Goal: Transaction & Acquisition: Obtain resource

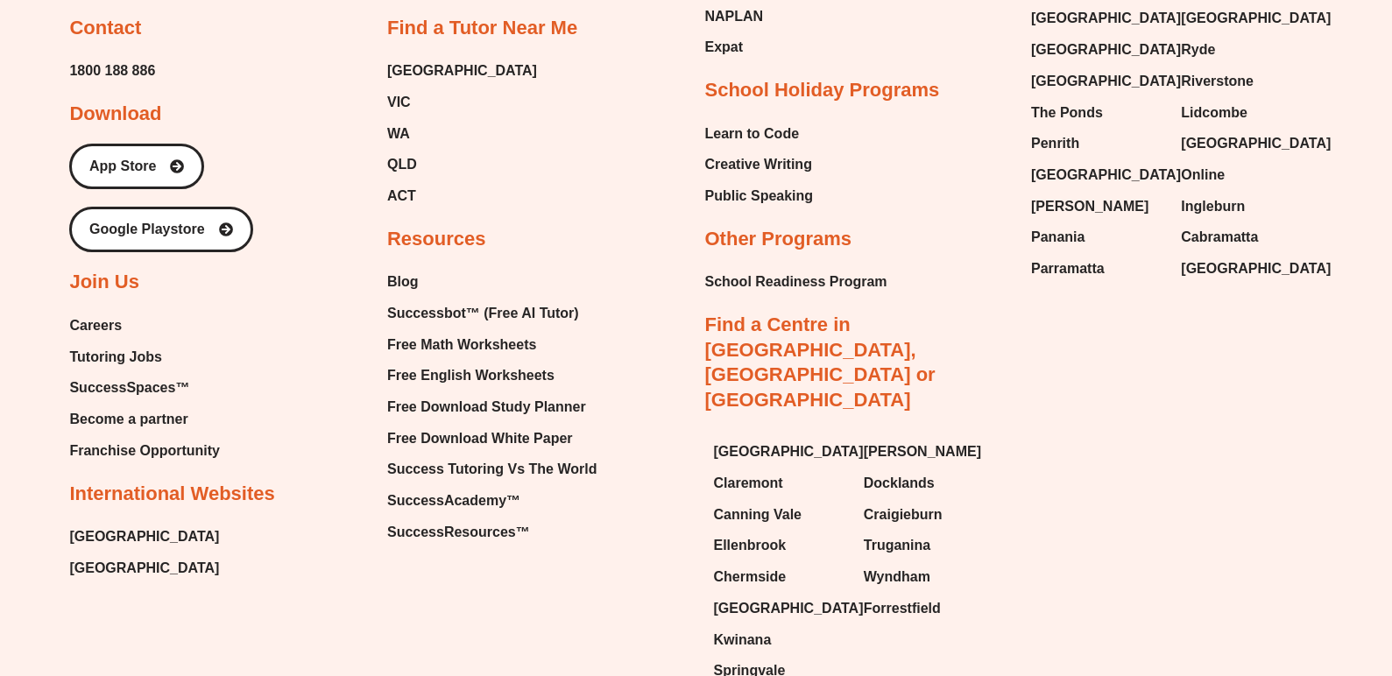
scroll to position [7665, 0]
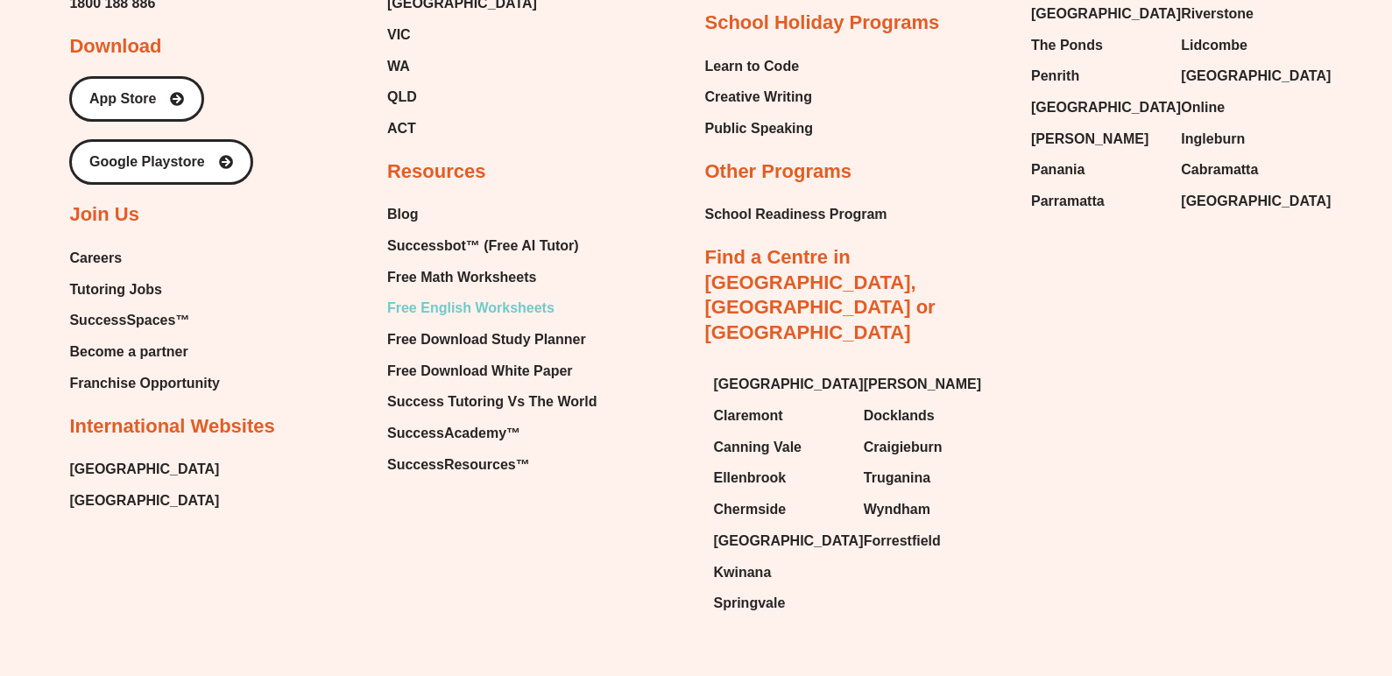
click at [485, 295] on span "Free English Worksheets" at bounding box center [470, 308] width 167 height 26
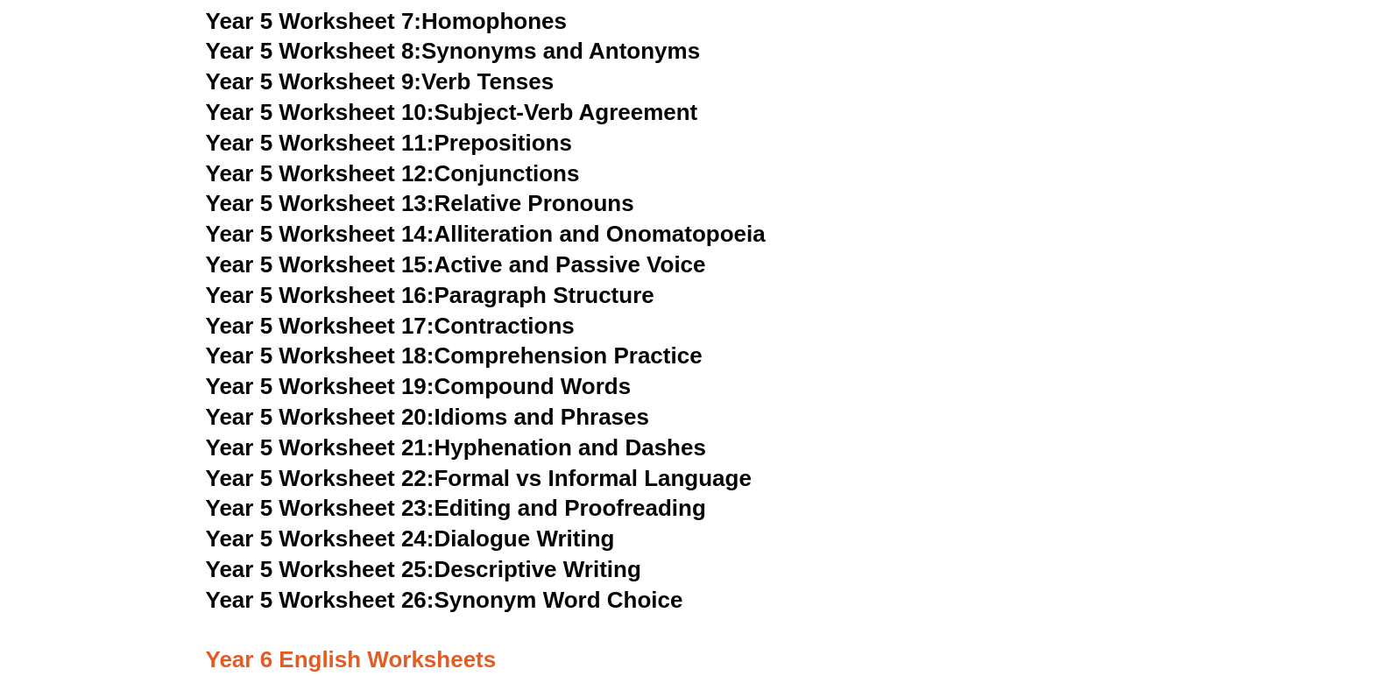
scroll to position [8236, 0]
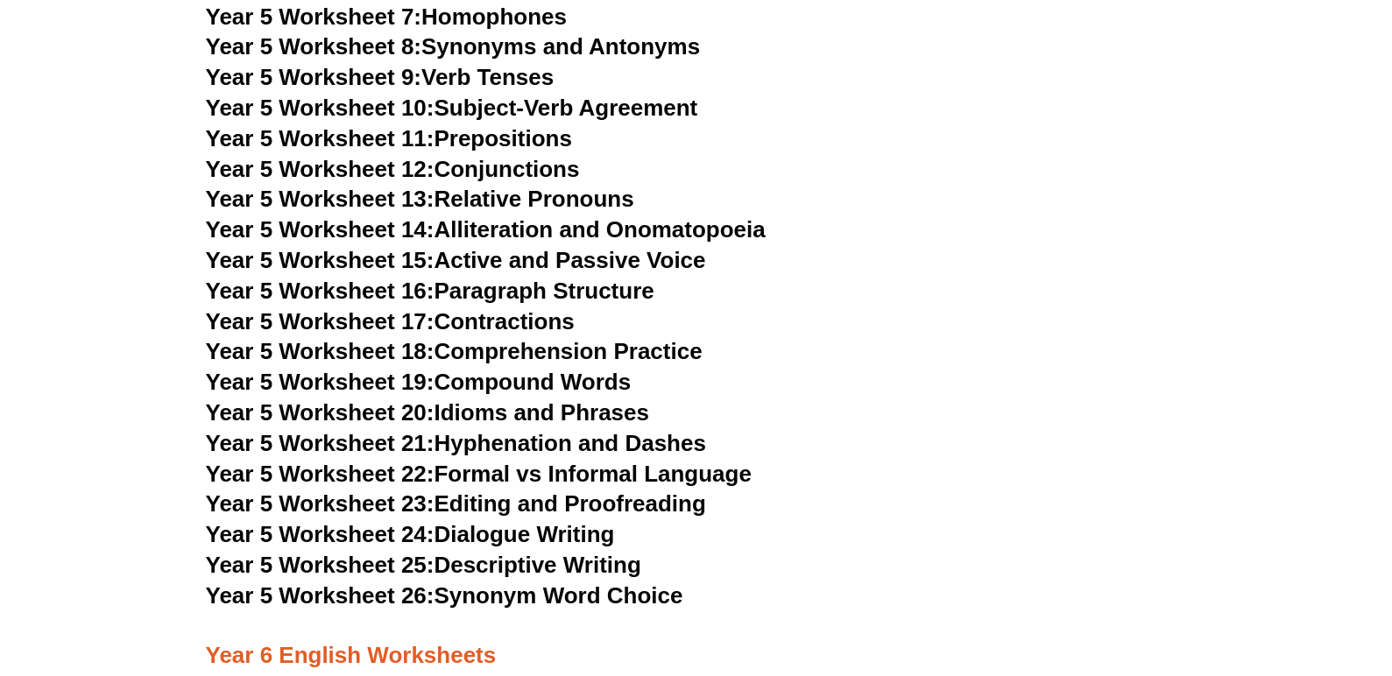
click at [343, 559] on span "Year 5 Worksheet 25:" at bounding box center [320, 565] width 229 height 26
click at [917, 383] on h3 "Year 5 Worksheet 19: Compound Words" at bounding box center [696, 383] width 981 height 30
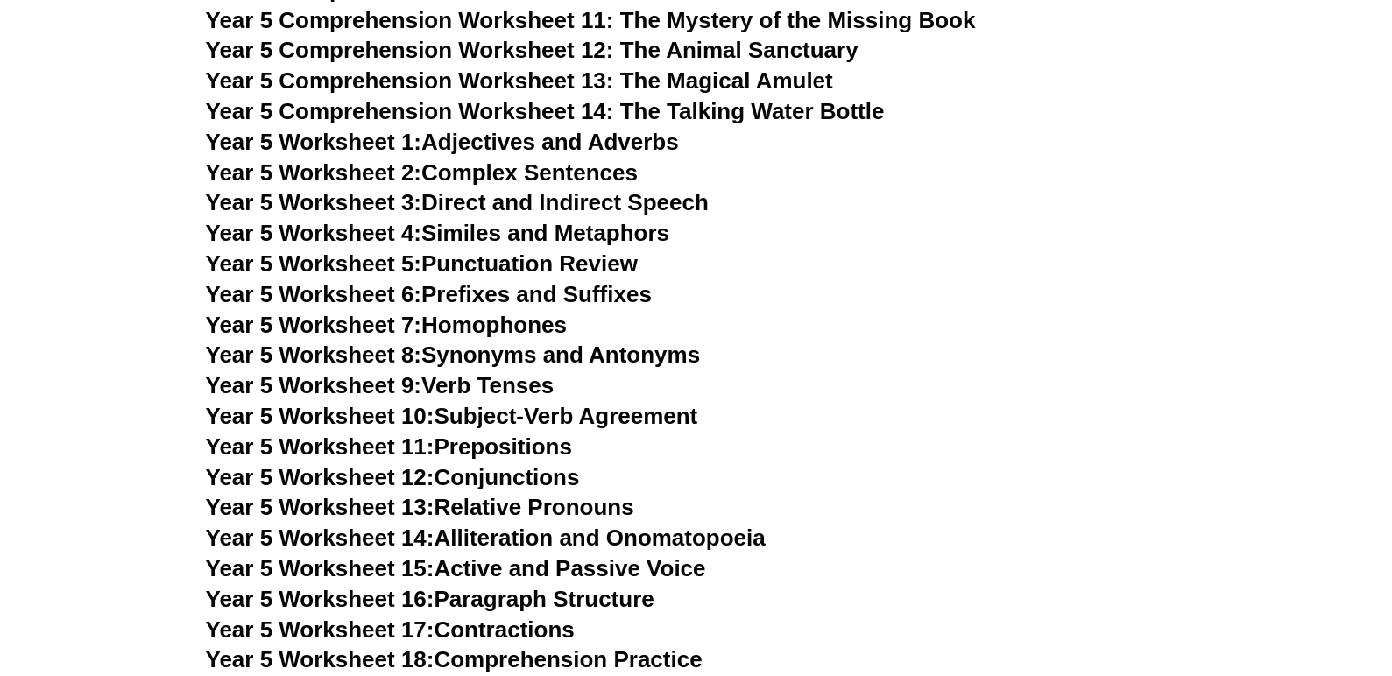
scroll to position [7886, 0]
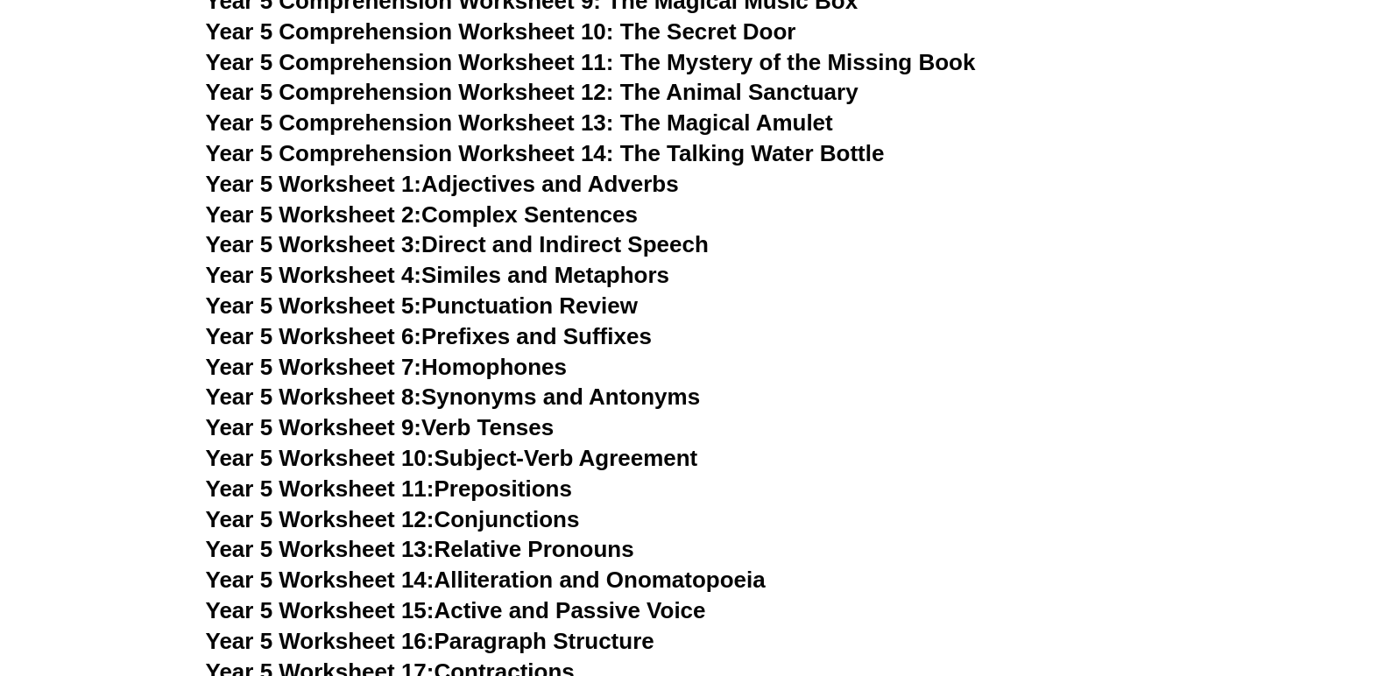
click at [386, 211] on span "Year 5 Worksheet 2:" at bounding box center [314, 215] width 216 height 26
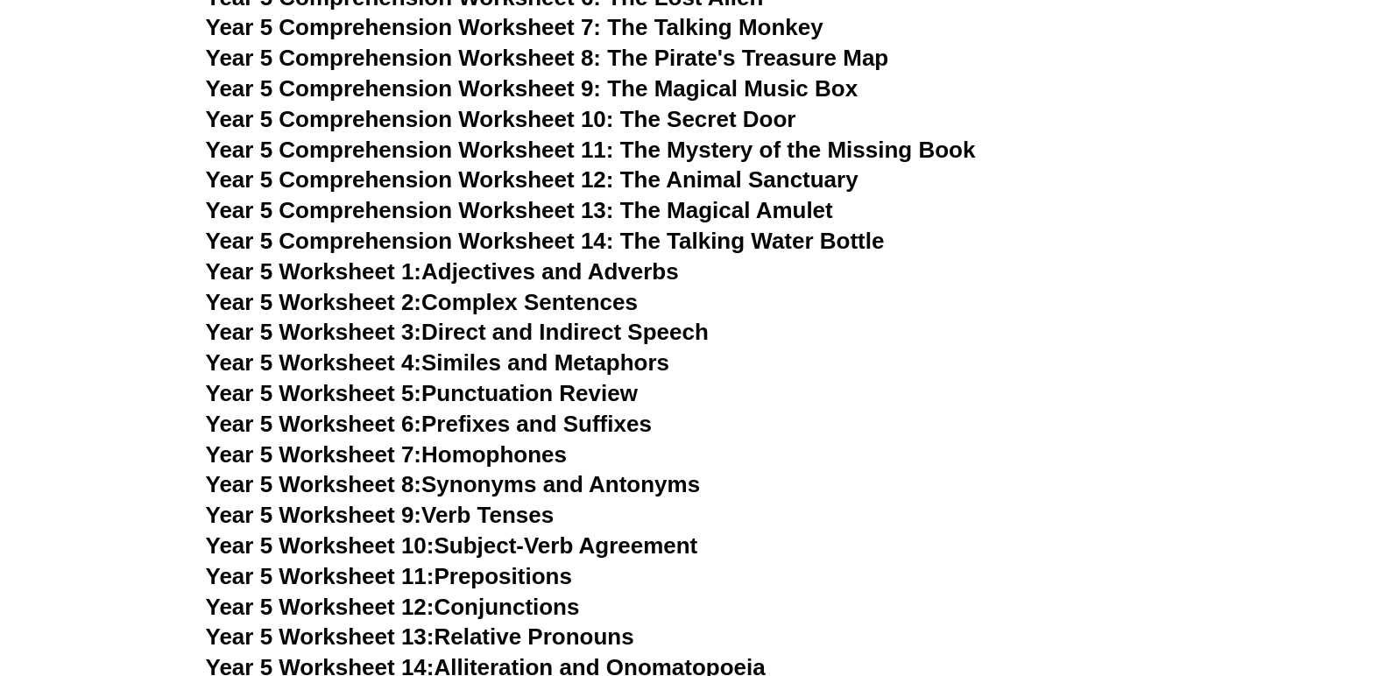
click at [755, 243] on span "Year 5 Comprehension Worksheet 14: The Talking Water Bottle" at bounding box center [545, 241] width 679 height 26
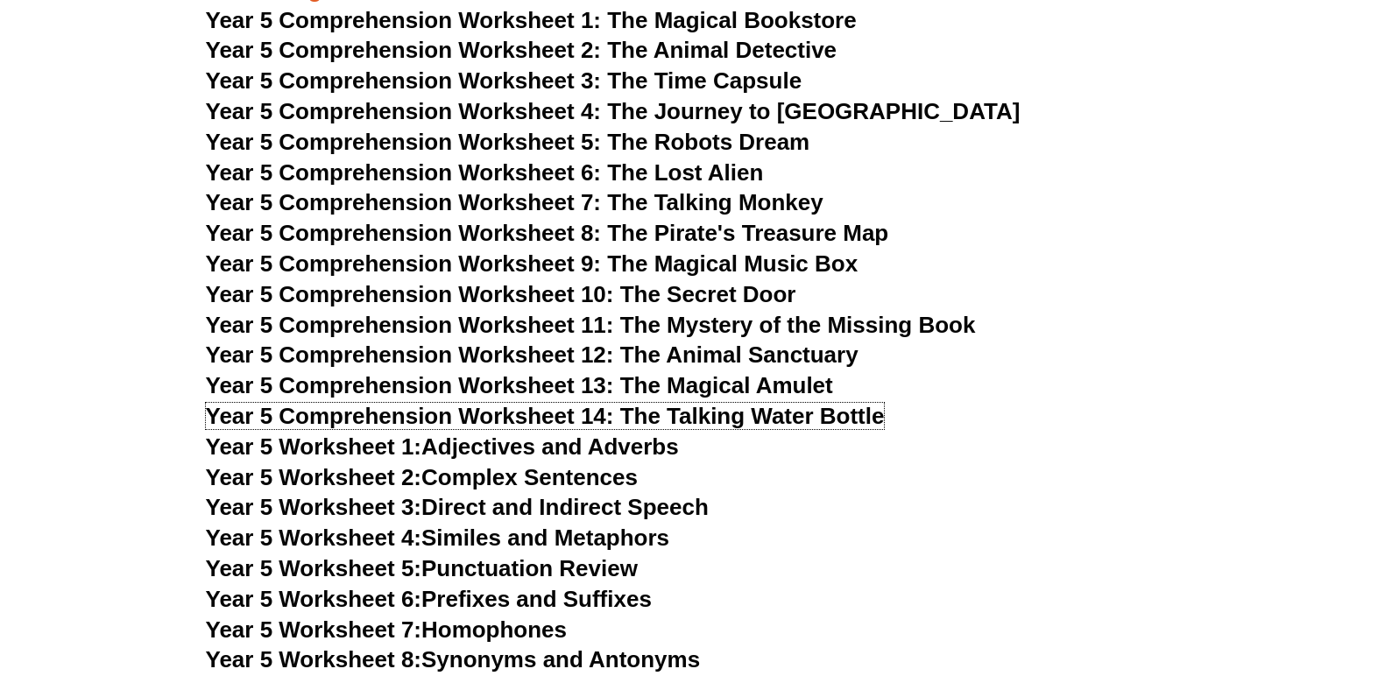
scroll to position [7535, 0]
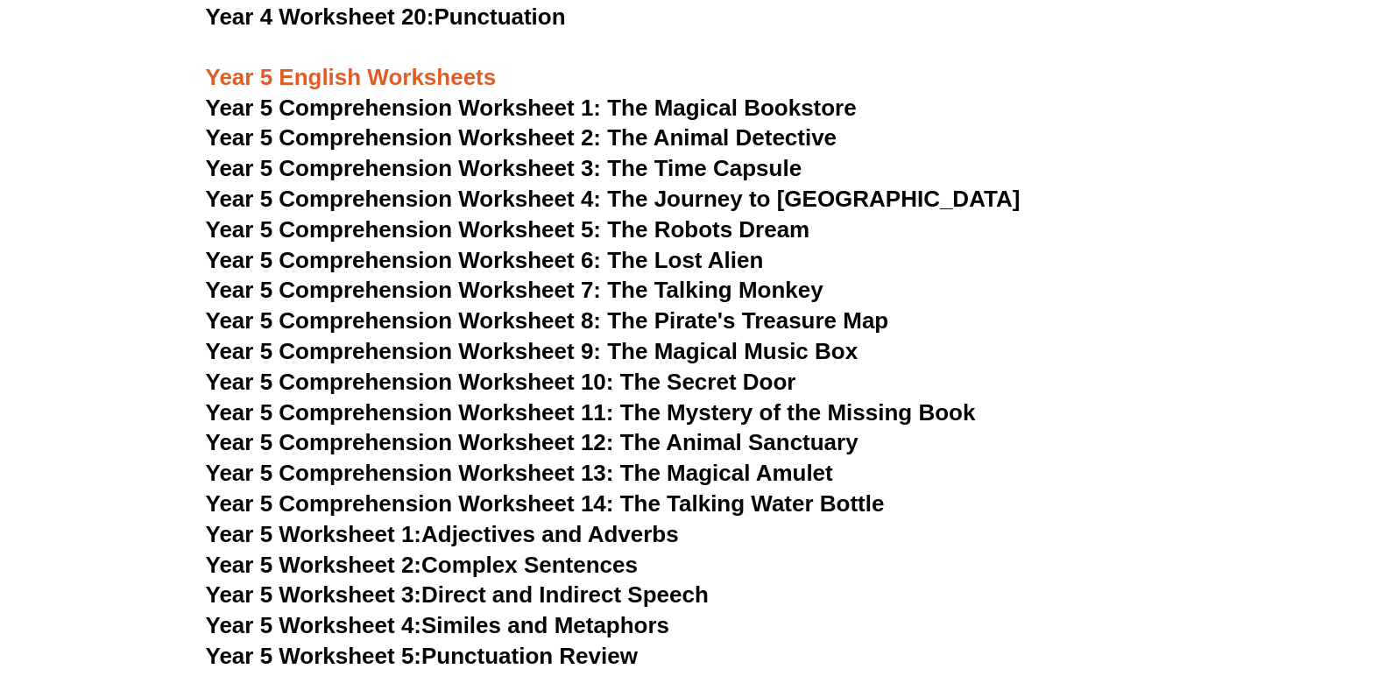
click at [740, 97] on span "Year 5 Comprehension Worksheet 1: The Magical Bookstore" at bounding box center [531, 108] width 651 height 26
